Goal: Transaction & Acquisition: Book appointment/travel/reservation

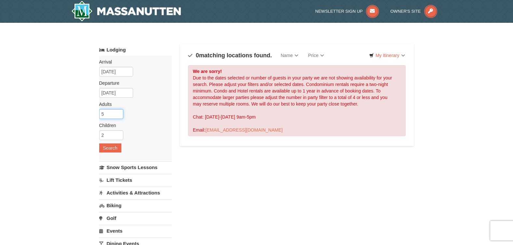
click at [119, 112] on input "5" at bounding box center [111, 114] width 24 height 10
click at [119, 112] on input "6" at bounding box center [111, 114] width 24 height 10
click at [119, 112] on input "7" at bounding box center [111, 114] width 24 height 10
click at [119, 116] on input "6" at bounding box center [111, 114] width 24 height 10
click at [119, 116] on input "5" at bounding box center [111, 114] width 24 height 10
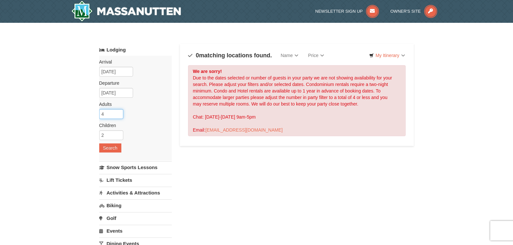
click at [119, 116] on input "4" at bounding box center [111, 114] width 24 height 10
click at [119, 116] on input "3" at bounding box center [111, 114] width 24 height 10
type input "2"
click at [119, 116] on input "2" at bounding box center [111, 114] width 24 height 10
click at [119, 135] on input "1" at bounding box center [111, 135] width 24 height 10
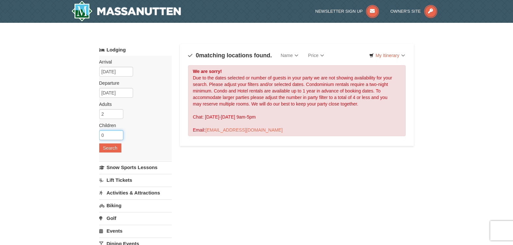
type input "0"
click at [119, 135] on input "0" at bounding box center [111, 135] width 24 height 10
click at [115, 148] on button "Search" at bounding box center [110, 147] width 22 height 9
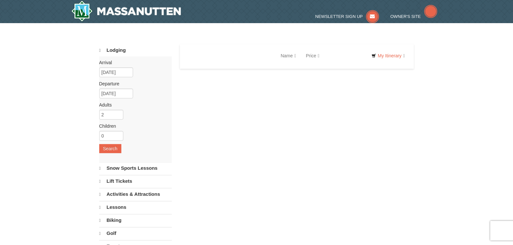
select select "9"
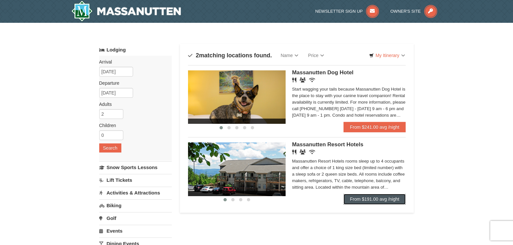
click at [370, 197] on link "From $191.00 avg /night" at bounding box center [375, 199] width 63 height 10
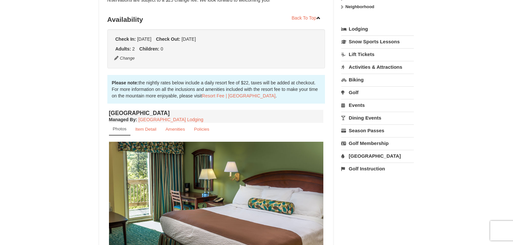
scroll to position [228, 0]
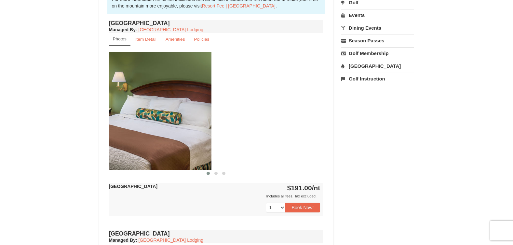
drag, startPoint x: 231, startPoint y: 144, endPoint x: 45, endPoint y: 146, distance: 185.9
click at [48, 146] on div "× <<Back to results Massanutten Resort Hotels Book from $191.00! 1822 Resort Dr…" at bounding box center [256, 186] width 513 height 783
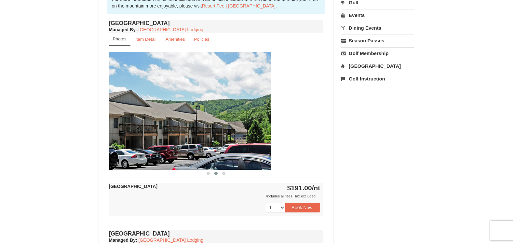
drag, startPoint x: 290, startPoint y: 140, endPoint x: 147, endPoint y: 136, distance: 143.0
click at [148, 136] on img at bounding box center [163, 111] width 215 height 118
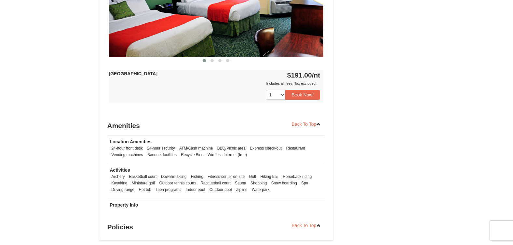
scroll to position [554, 0]
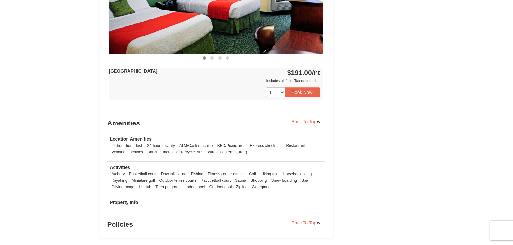
drag, startPoint x: 257, startPoint y: 48, endPoint x: 176, endPoint y: 48, distance: 81.1
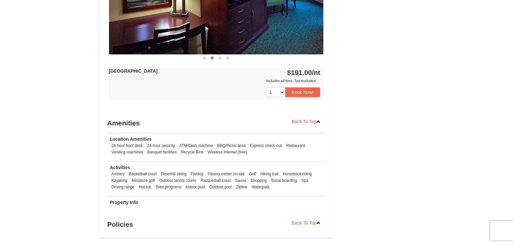
drag, startPoint x: 264, startPoint y: 43, endPoint x: 126, endPoint y: 33, distance: 138.4
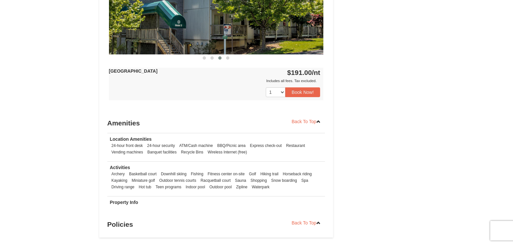
drag, startPoint x: 255, startPoint y: 39, endPoint x: 219, endPoint y: 40, distance: 35.5
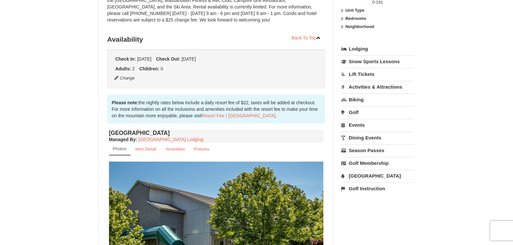
scroll to position [0, 0]
